Goal: Navigation & Orientation: Understand site structure

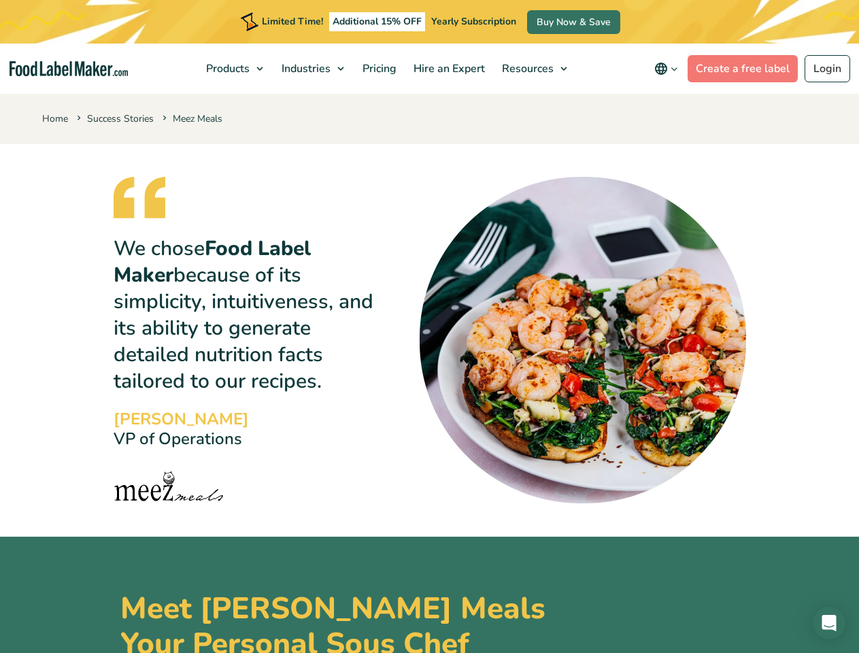
click at [429, 326] on img at bounding box center [583, 340] width 326 height 326
click at [236, 69] on span "Products" at bounding box center [226, 68] width 49 height 15
click at [314, 69] on span "Industries" at bounding box center [304, 68] width 54 height 15
click at [535, 69] on span "Resources" at bounding box center [526, 68] width 57 height 15
click at [668, 69] on icon "main navigation" at bounding box center [661, 69] width 16 height 16
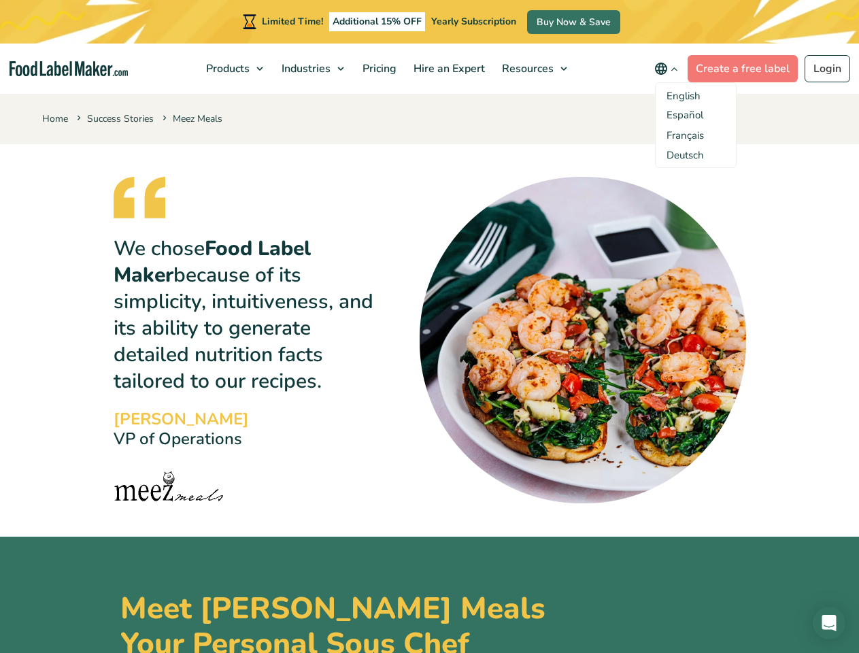
click at [829, 623] on icon "Open Intercom Messenger" at bounding box center [829, 623] width 14 height 16
